Goal: Information Seeking & Learning: Understand process/instructions

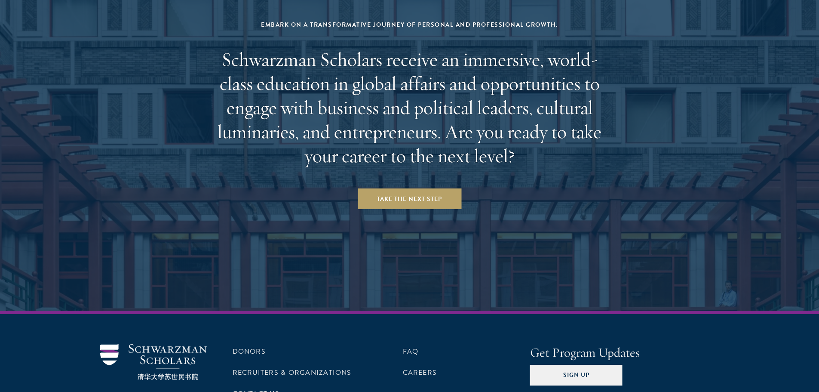
scroll to position [3597, 0]
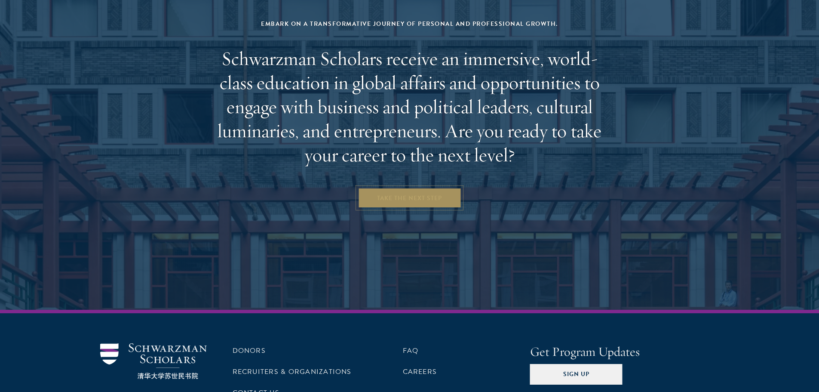
click at [416, 187] on link "Take the Next Step" at bounding box center [410, 197] width 104 height 21
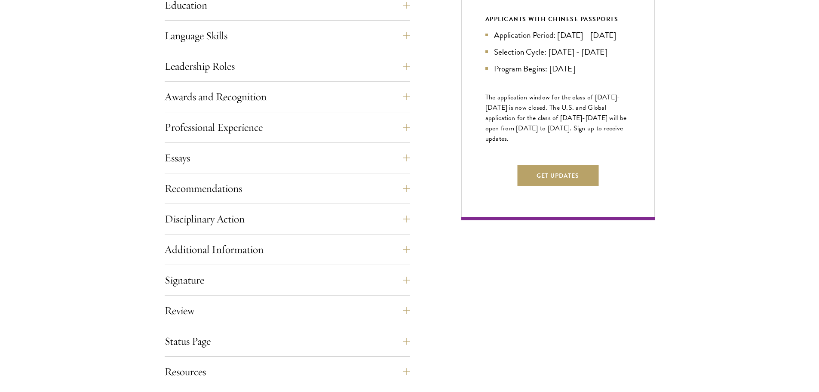
scroll to position [344, 0]
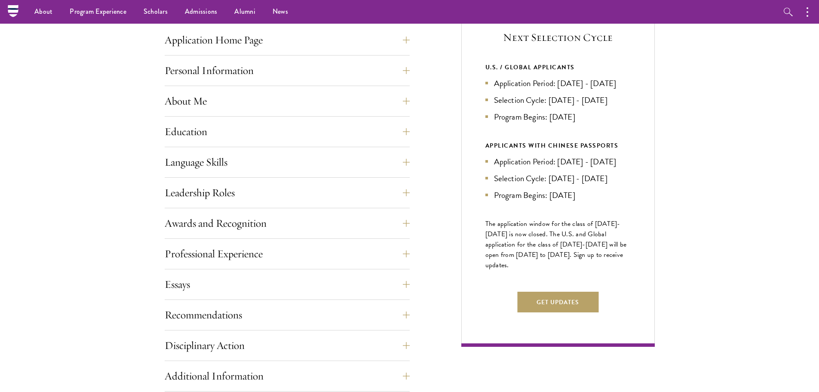
click at [533, 70] on div "U.S. / GLOBAL APPLICANTS" at bounding box center [557, 67] width 145 height 11
drag, startPoint x: 533, startPoint y: 70, endPoint x: 537, endPoint y: 91, distance: 21.4
click at [537, 91] on div "U.S. / GLOBAL APPLICANTS Application Period: Apr 2026 - Sep 2026 Selection Cycl…" at bounding box center [557, 92] width 145 height 61
click at [537, 89] on li "Application Period: Apr 2026 - Sep 2026" at bounding box center [557, 83] width 145 height 12
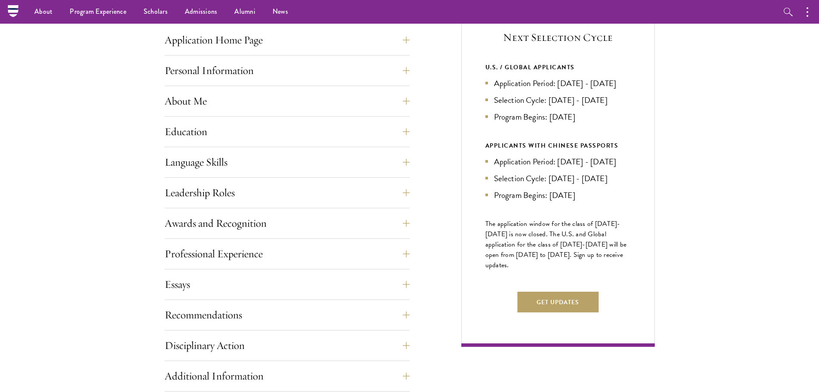
click at [537, 89] on li "Application Period: Apr 2026 - Sep 2026" at bounding box center [557, 83] width 145 height 12
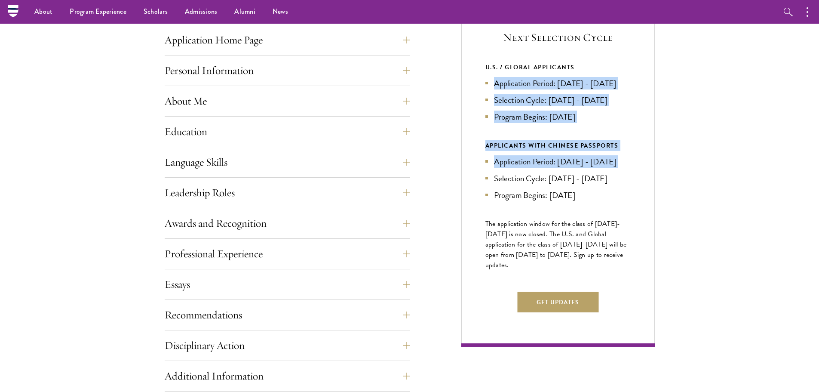
drag, startPoint x: 537, startPoint y: 91, endPoint x: 557, endPoint y: 165, distance: 77.0
click at [557, 165] on div "U.S. / GLOBAL APPLICANTS Application Period: Apr 2026 - Sep 2026 Selection Cycl…" at bounding box center [557, 131] width 145 height 139
click at [557, 165] on div "APPLICANTS WITH CHINESE PASSPORTS Application Period: Jan 2026 - May 2026 Selec…" at bounding box center [557, 170] width 145 height 61
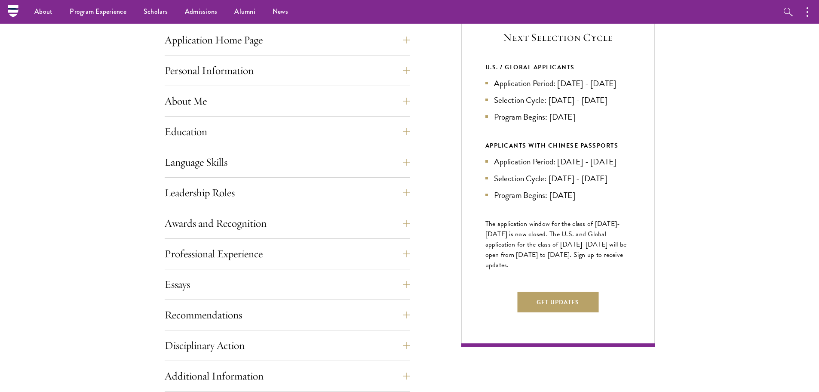
click at [556, 165] on div "APPLICANTS WITH CHINESE PASSPORTS Application Period: Jan 2026 - May 2026 Selec…" at bounding box center [557, 170] width 145 height 61
click at [555, 162] on div "APPLICANTS WITH CHINESE PASSPORTS Application Period: Jan 2026 - May 2026 Selec…" at bounding box center [557, 170] width 145 height 61
click at [555, 151] on div "APPLICANTS WITH CHINESE PASSPORTS" at bounding box center [557, 145] width 145 height 11
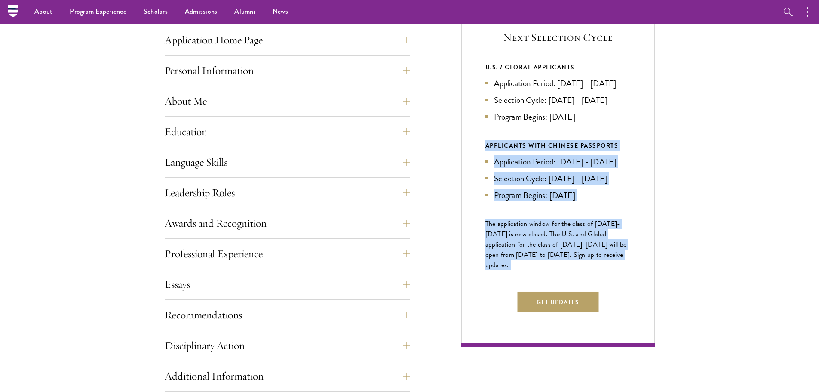
drag, startPoint x: 555, startPoint y: 162, endPoint x: 586, endPoint y: 236, distance: 80.4
click at [586, 236] on div "Next Selection Cycle U.S. / GLOBAL APPLICANTS Application Period: Apr 2026 - Se…" at bounding box center [557, 175] width 193 height 343
